Goal: Information Seeking & Learning: Learn about a topic

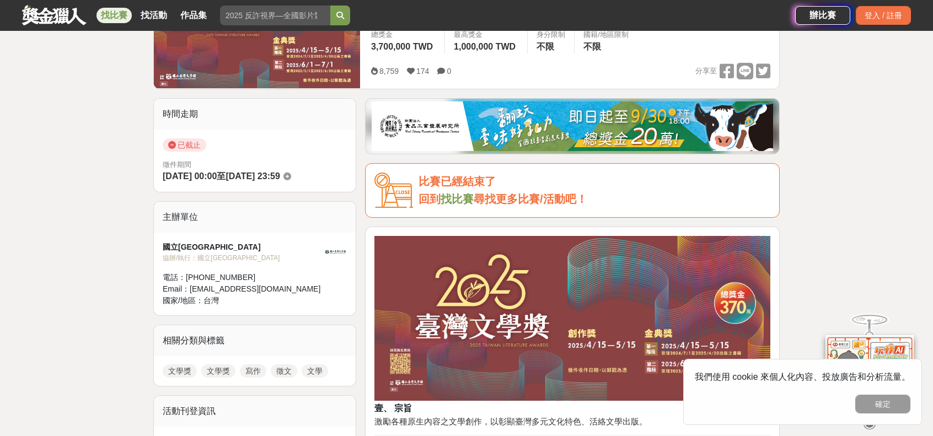
scroll to position [221, 0]
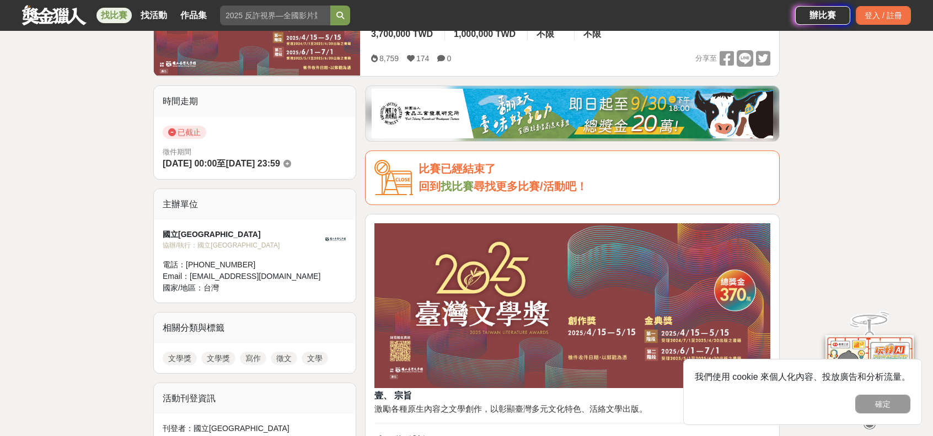
click at [179, 358] on link "文學獎" at bounding box center [180, 358] width 34 height 13
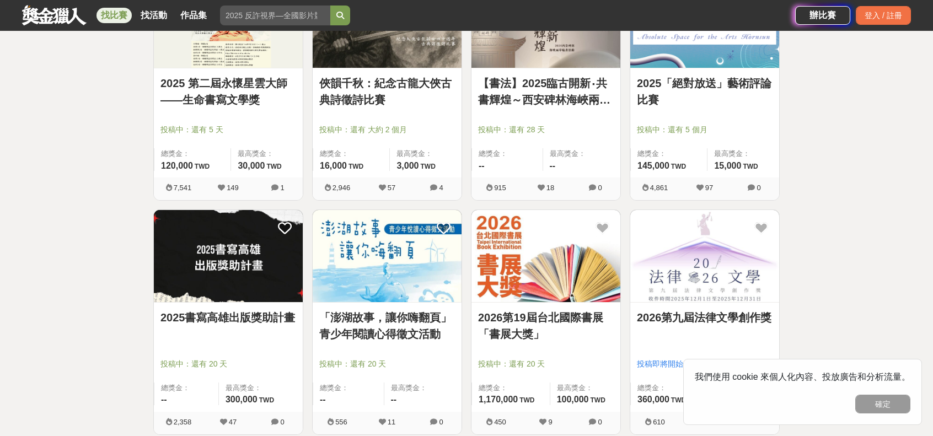
scroll to position [551, 0]
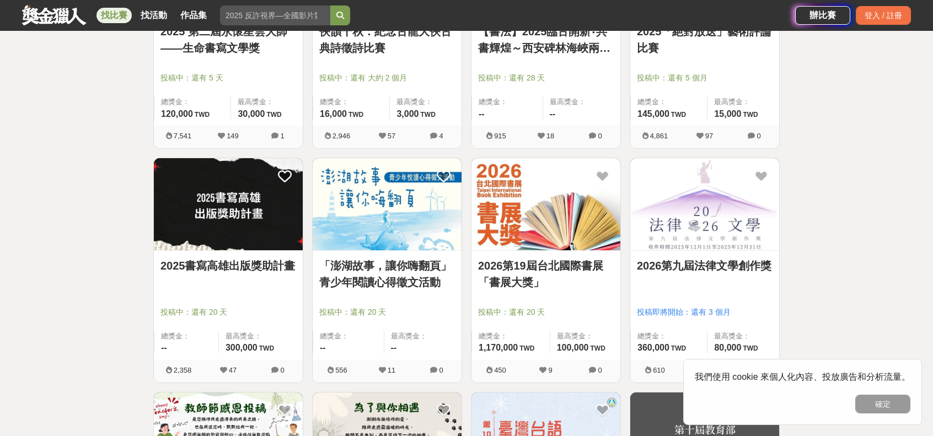
click at [685, 261] on link "2026第九屆法律文學創作獎" at bounding box center [705, 265] width 136 height 17
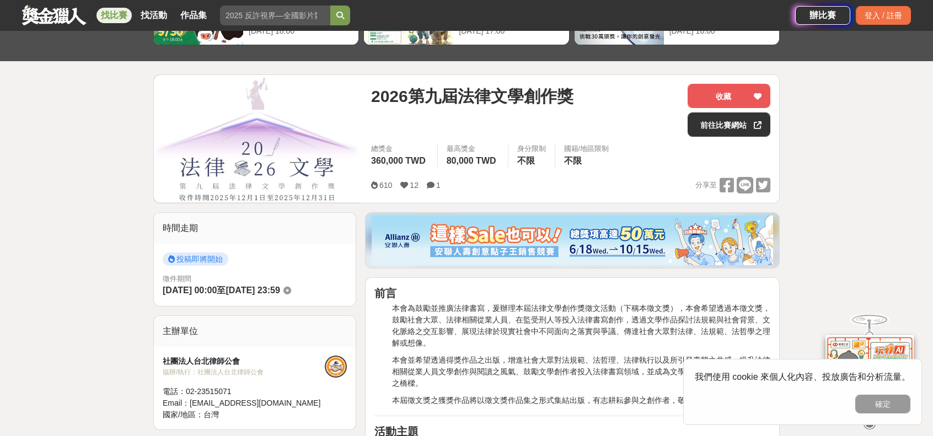
scroll to position [110, 0]
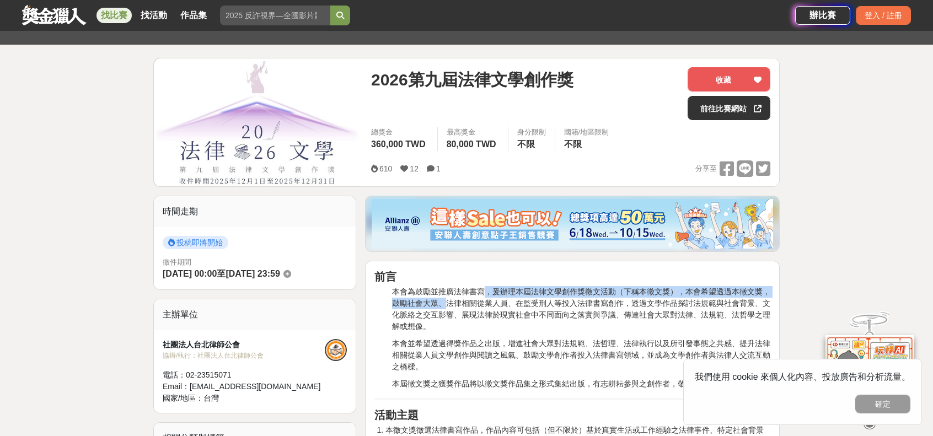
drag, startPoint x: 486, startPoint y: 293, endPoint x: 447, endPoint y: 298, distance: 39.5
click at [447, 298] on p "本會為鼓勵並推廣法律書寫，爰辦理本屆法律文學創作獎徵文活動（下稱本徵文獎），本會希望透過本徵文獎，鼓勵社會大眾、法律相關從業人員、在監受刑人等投入法律書寫創作…" at bounding box center [581, 309] width 378 height 46
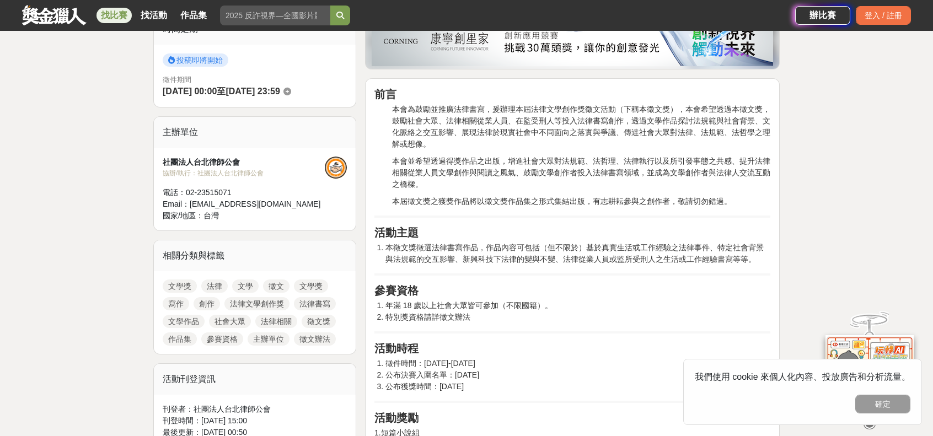
scroll to position [276, 0]
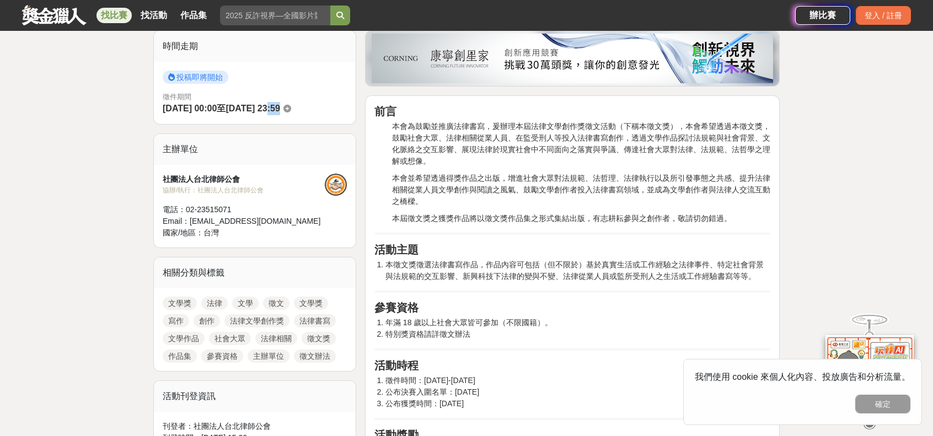
drag, startPoint x: 281, startPoint y: 108, endPoint x: 337, endPoint y: 119, distance: 56.7
click at [337, 119] on div "投稿即將開始 徵件期間 2025-12-01 00:00 至 2025-12-31 23:59" at bounding box center [255, 93] width 202 height 63
click at [726, 125] on p "本會為鼓勵並推廣法律書寫，爰辦理本屆法律文學創作獎徵文活動（下稱本徵文獎），本會希望透過本徵文獎，鼓勵社會大眾、法律相關從業人員、在監受刑人等投入法律書寫創作…" at bounding box center [581, 144] width 378 height 46
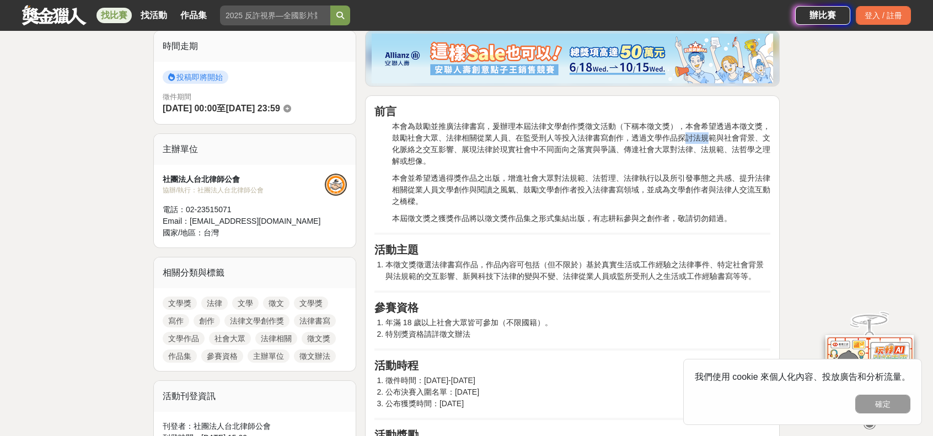
drag, startPoint x: 679, startPoint y: 137, endPoint x: 706, endPoint y: 136, distance: 27.1
click at [706, 136] on p "本會為鼓勵並推廣法律書寫，爰辦理本屆法律文學創作獎徵文活動（下稱本徵文獎），本會希望透過本徵文獎，鼓勵社會大眾、法律相關從業人員、在監受刑人等投入法律書寫創作…" at bounding box center [581, 144] width 378 height 46
drag, startPoint x: 714, startPoint y: 139, endPoint x: 696, endPoint y: 138, distance: 18.2
click at [696, 138] on p "本會為鼓勵並推廣法律書寫，爰辦理本屆法律文學創作獎徵文活動（下稱本徵文獎），本會希望透過本徵文獎，鼓勵社會大眾、法律相關從業人員、在監受刑人等投入法律書寫創作…" at bounding box center [581, 144] width 378 height 46
click at [652, 154] on p "本會為鼓勵並推廣法律書寫，爰辦理本屆法律文學創作獎徵文活動（下稱本徵文獎），本會希望透過本徵文獎，鼓勵社會大眾、法律相關從業人員、在監受刑人等投入法律書寫創作…" at bounding box center [581, 144] width 378 height 46
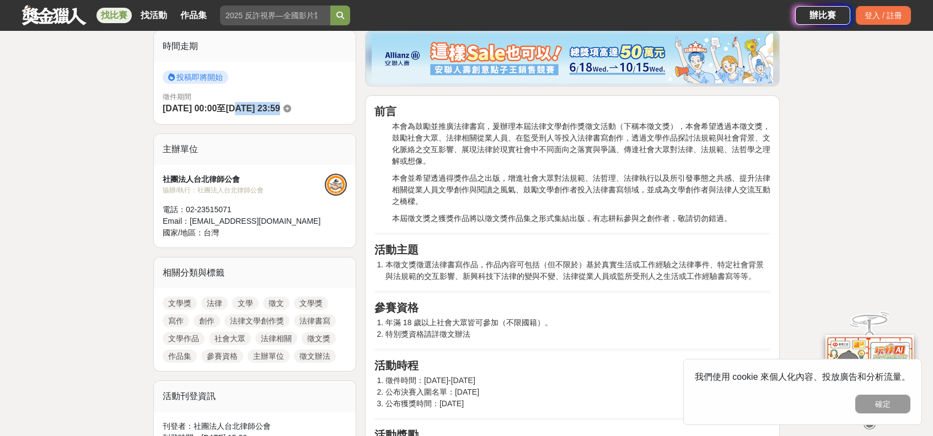
drag, startPoint x: 255, startPoint y: 108, endPoint x: 298, endPoint y: 109, distance: 43.0
click at [279, 109] on span "[DATE] 23:59" at bounding box center [252, 108] width 54 height 9
click at [286, 134] on div "主辦單位" at bounding box center [255, 149] width 202 height 31
drag, startPoint x: 225, startPoint y: 103, endPoint x: 267, endPoint y: 99, distance: 42.1
click at [267, 99] on div "徵件期間 2025-12-01 00:00 至 2025-12-31 23:59" at bounding box center [255, 104] width 184 height 24
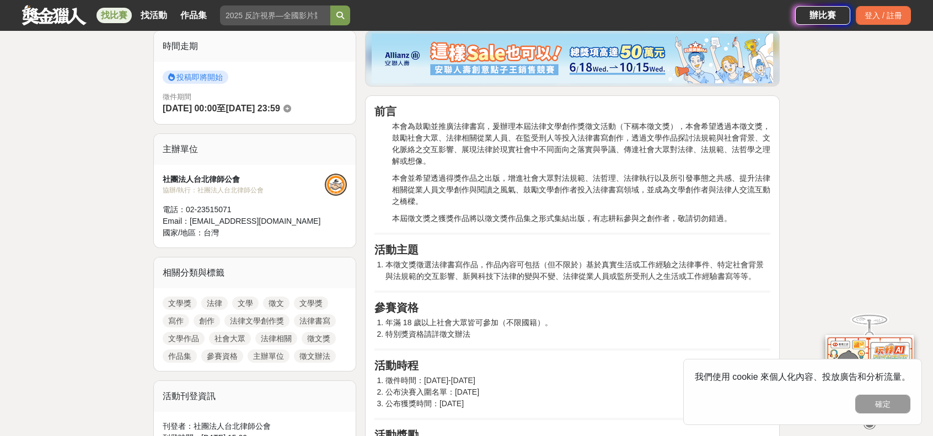
click at [277, 117] on div "投稿即將開始 徵件期間 2025-12-01 00:00 至 2025-12-31 23:59" at bounding box center [255, 93] width 202 height 63
drag, startPoint x: 202, startPoint y: 105, endPoint x: 249, endPoint y: 110, distance: 47.6
click at [246, 110] on div "徵件期間 2025-12-01 00:00 至 2025-12-31 23:59" at bounding box center [255, 104] width 184 height 24
drag, startPoint x: 307, startPoint y: 105, endPoint x: 300, endPoint y: 104, distance: 6.6
click at [279, 104] on span "[DATE] 23:59" at bounding box center [252, 108] width 54 height 9
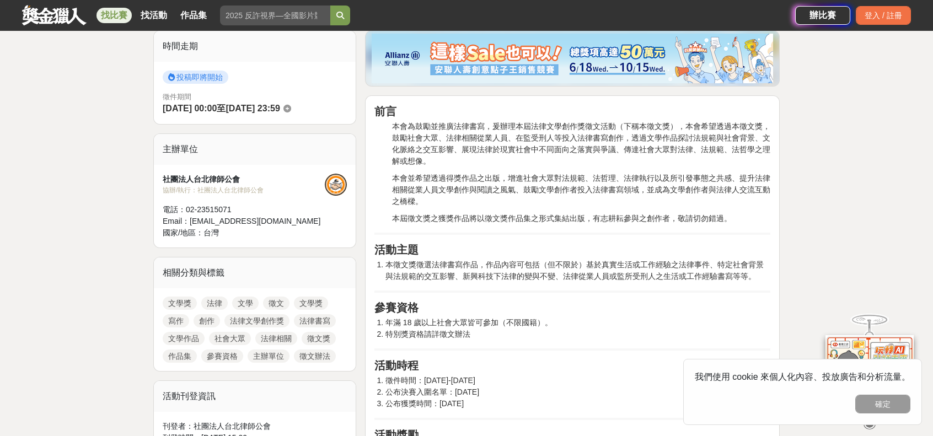
click at [255, 101] on div "徵件期間 2025-12-01 00:00 至 2025-12-31 23:59" at bounding box center [255, 104] width 184 height 24
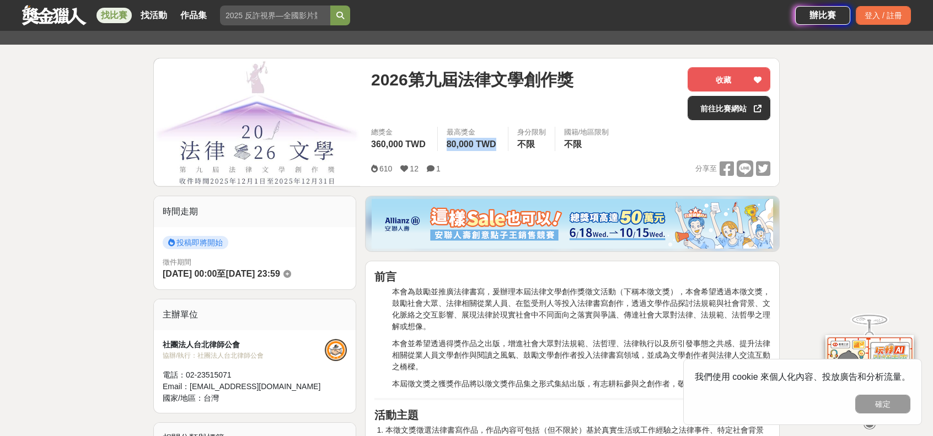
drag, startPoint x: 496, startPoint y: 142, endPoint x: 445, endPoint y: 141, distance: 50.7
click at [445, 141] on div "最高獎金 80,000 TWD" at bounding box center [472, 139] width 71 height 24
click at [453, 142] on span "80,000 TWD" at bounding box center [472, 143] width 50 height 9
click at [466, 143] on span "80,000 TWD" at bounding box center [472, 143] width 50 height 9
click at [236, 334] on div "社團法人台北律師公會 協辦/執行： 社團法人台北律師公會 電話： 02-23515071 Email： tbax@ms17.hinet.net 國家/地區： …" at bounding box center [255, 371] width 202 height 83
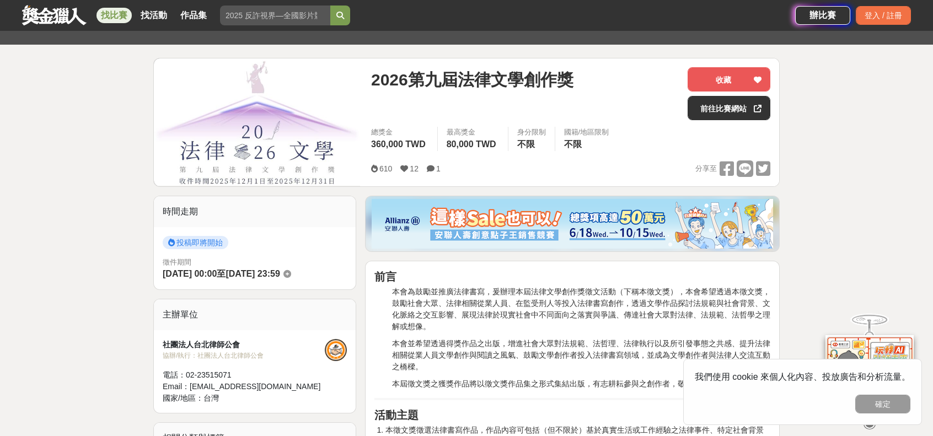
click at [25, 17] on link at bounding box center [54, 14] width 67 height 21
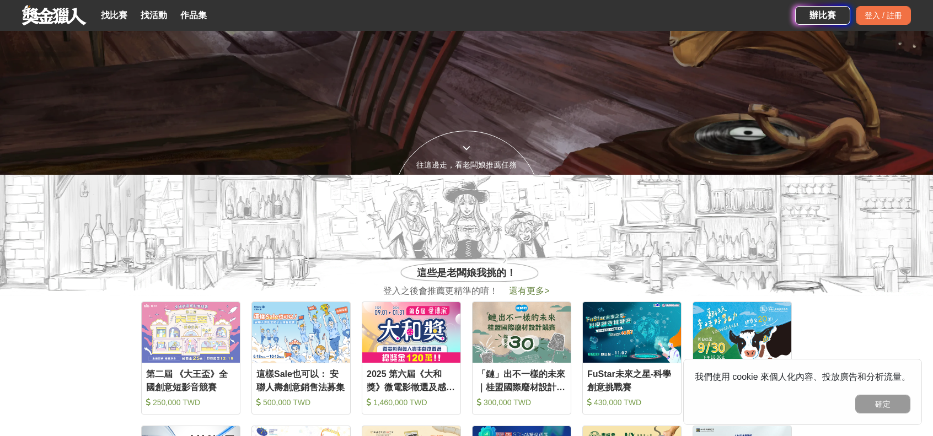
scroll to position [441, 0]
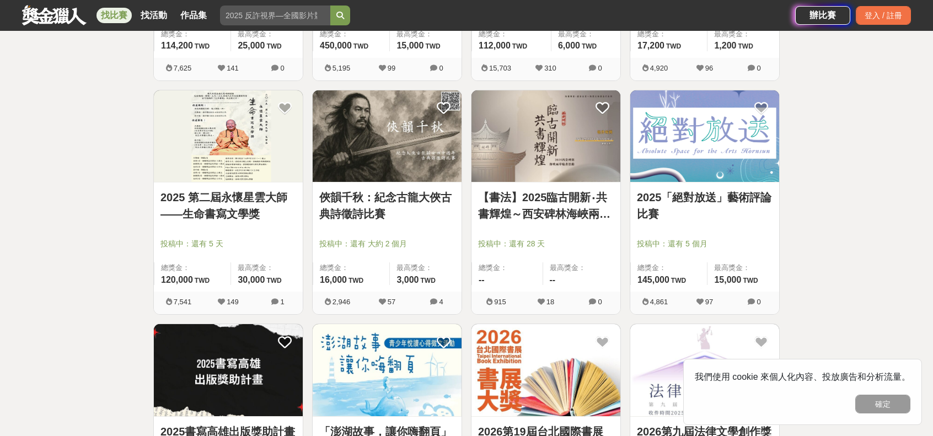
scroll to position [551, 0]
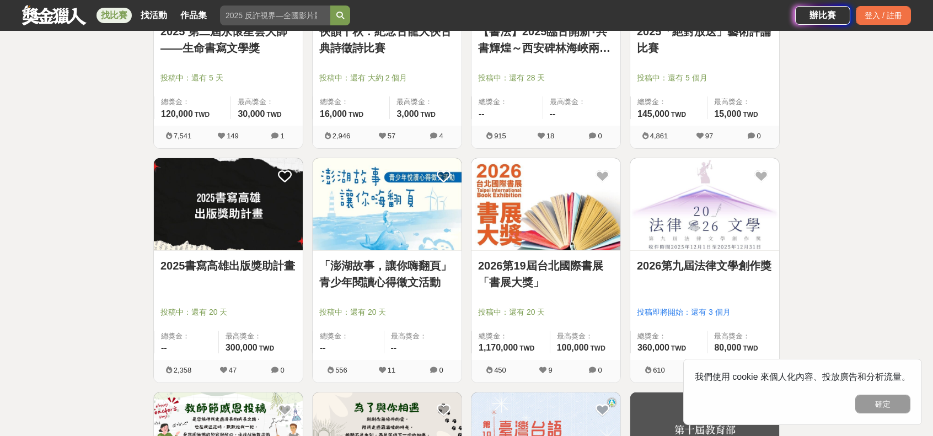
drag, startPoint x: 744, startPoint y: 9, endPoint x: 80, endPoint y: 271, distance: 714.0
click at [80, 271] on div "全部 設計 影像 寫作 商業 音樂 運動 其他 國際 所有分類 進階篩選 23 個比賽 綜合 熱門 獎金 截止 最新 文學獎 尚未截止 台灣 重置條件 202…" at bounding box center [466, 368] width 933 height 1730
click at [416, 281] on link "「澎湖故事，讓你嗨翻頁」青少年閱讀心得徵文活動" at bounding box center [387, 273] width 136 height 33
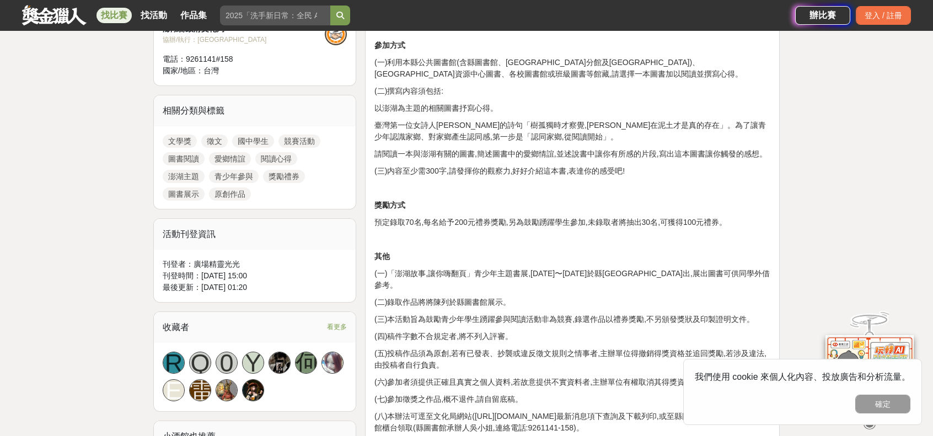
scroll to position [441, 0]
